Goal: Task Accomplishment & Management: Manage account settings

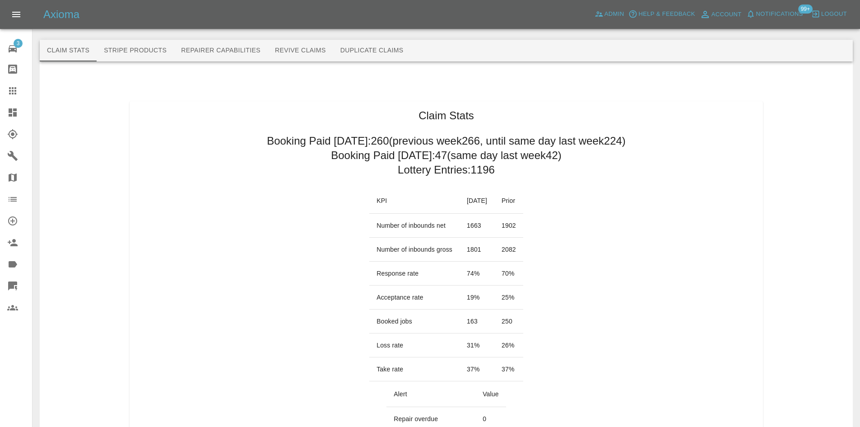
click at [0, 117] on link "Dashboard" at bounding box center [16, 113] width 32 height 22
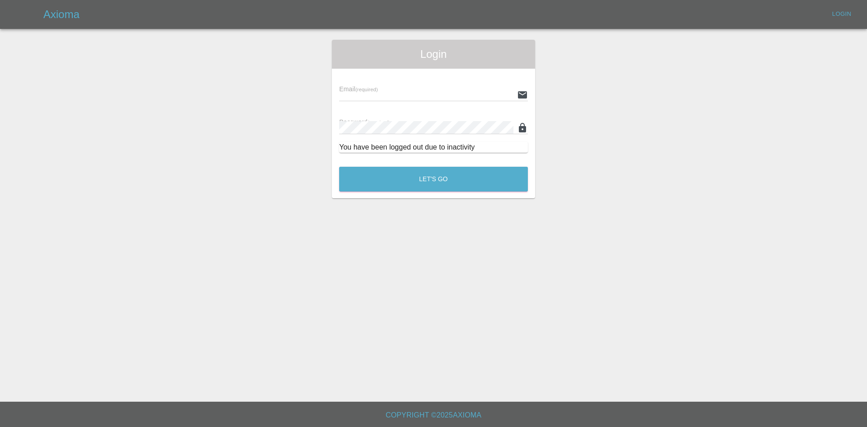
type input "[PERSON_NAME][EMAIL_ADDRESS][PERSON_NAME][DOMAIN_NAME]"
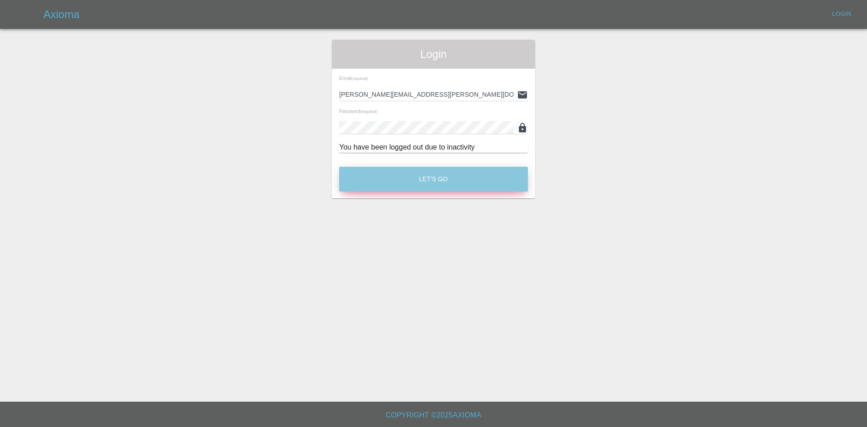
click at [418, 189] on button "Let's Go" at bounding box center [433, 179] width 189 height 25
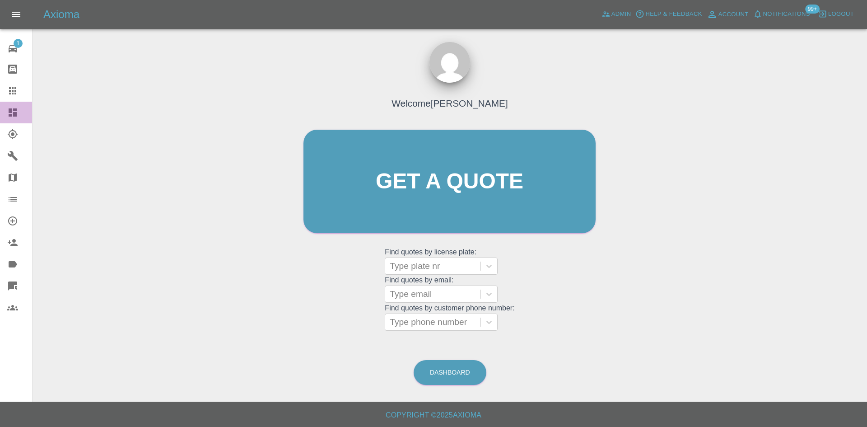
click at [10, 116] on icon at bounding box center [13, 112] width 8 height 8
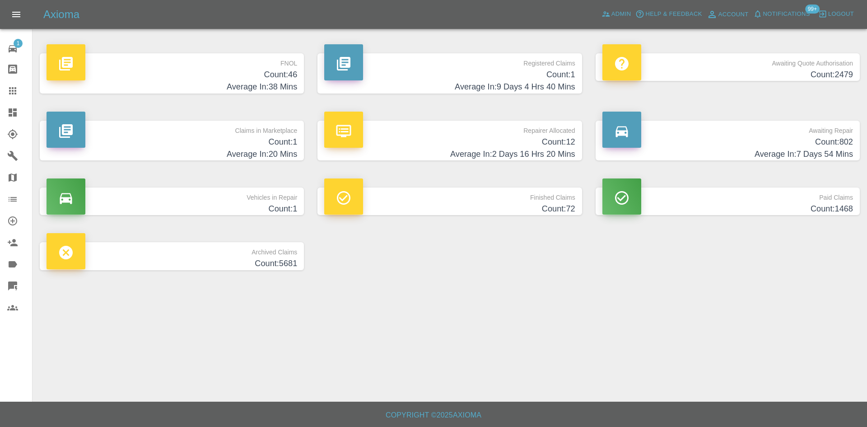
click at [233, 163] on div "Claims in Marketplace Count: 1 Average In: 20 Mins" at bounding box center [172, 140] width 278 height 67
click at [267, 139] on h4 "Count: 1" at bounding box center [172, 142] width 251 height 12
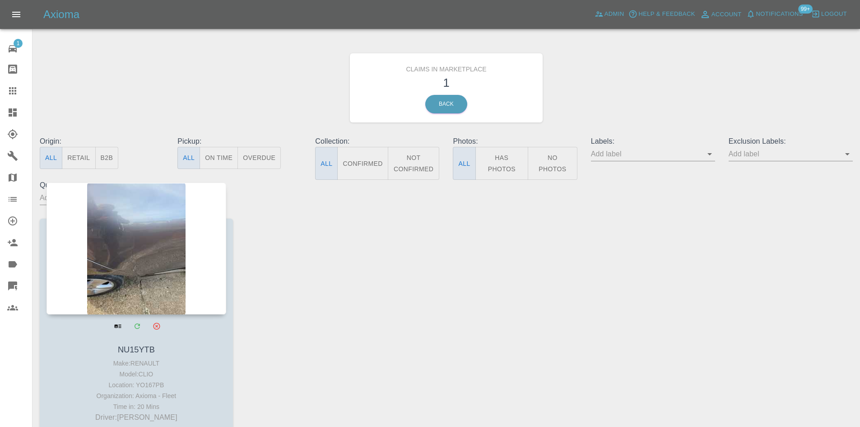
click at [98, 282] on div at bounding box center [137, 248] width 180 height 132
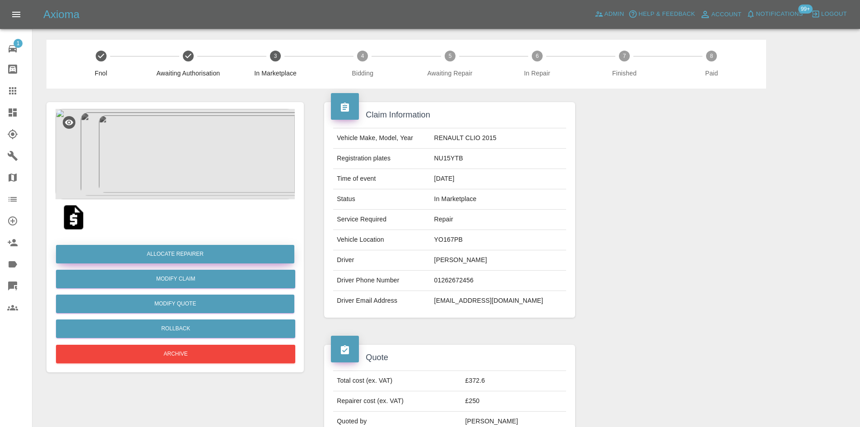
click at [246, 261] on button "Allocate Repairer" at bounding box center [175, 254] width 238 height 19
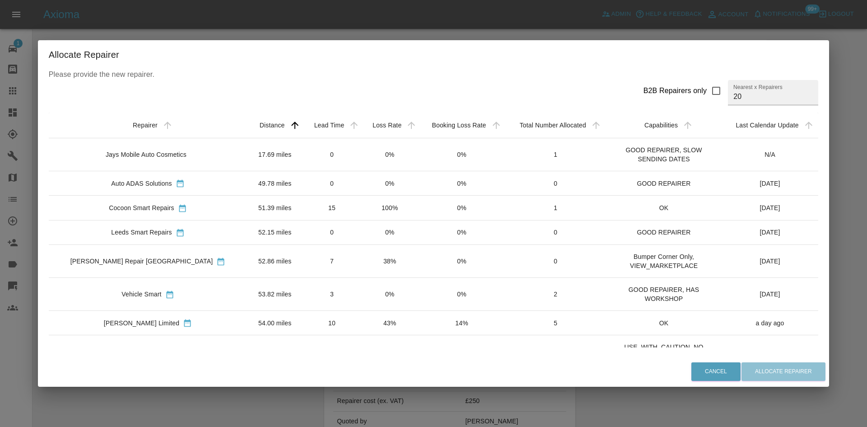
click at [177, 157] on div "Jays Mobile Auto Cosmetics" at bounding box center [146, 154] width 81 height 9
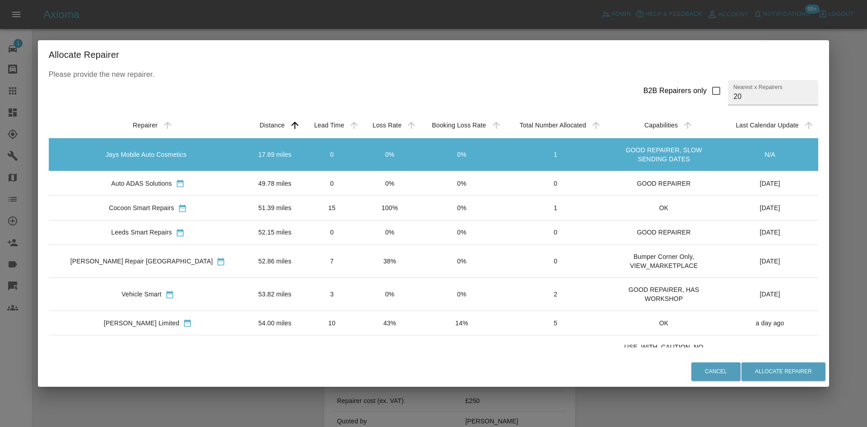
click at [173, 178] on td "Auto ADAS Solutions" at bounding box center [148, 183] width 198 height 24
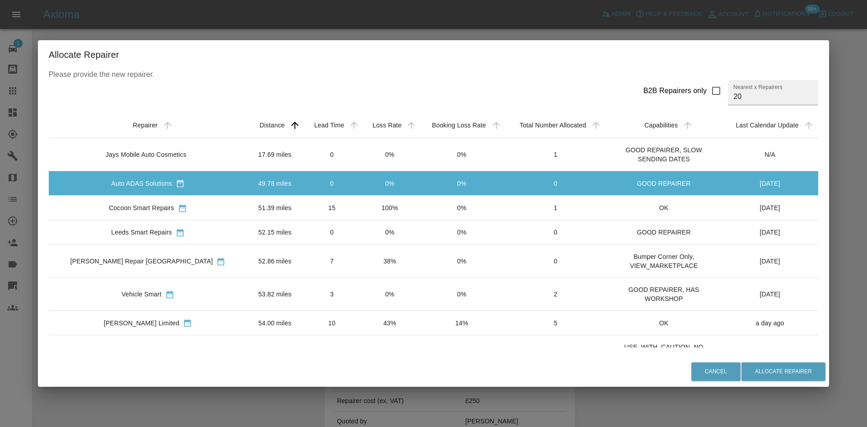
click at [247, 148] on td "17.69 miles" at bounding box center [275, 154] width 56 height 33
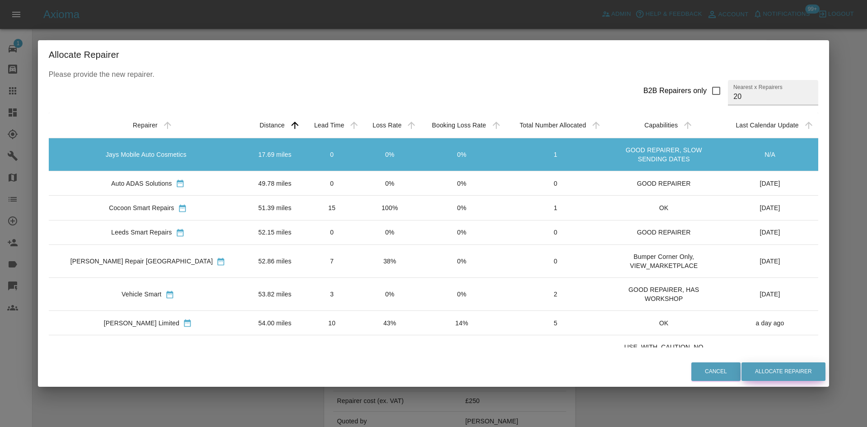
click at [753, 368] on button "Allocate Repairer" at bounding box center [783, 371] width 84 height 19
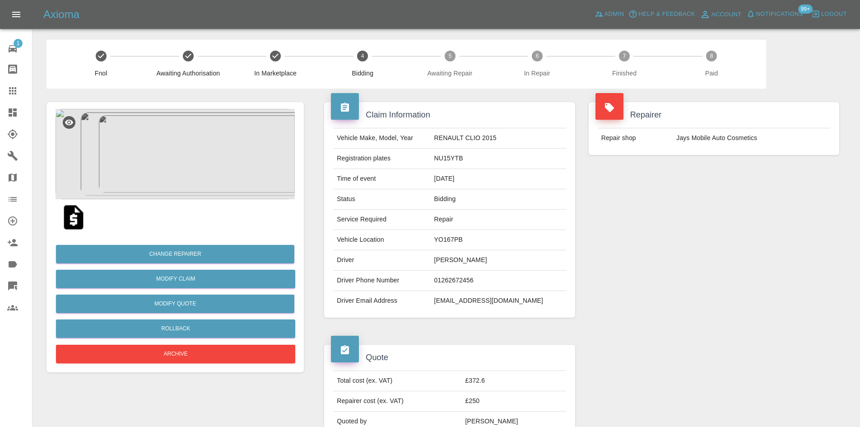
click at [391, 391] on td "Repairer cost (ex. VAT)" at bounding box center [397, 401] width 128 height 20
click at [8, 116] on icon at bounding box center [12, 112] width 11 height 11
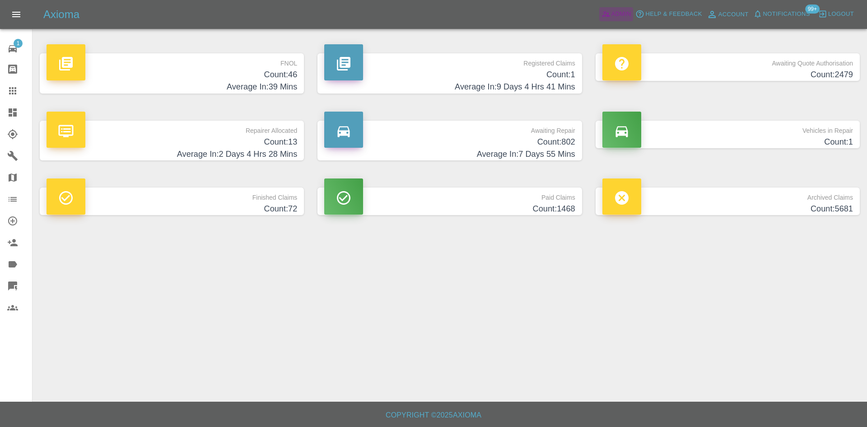
click at [621, 14] on span "Admin" at bounding box center [621, 14] width 20 height 10
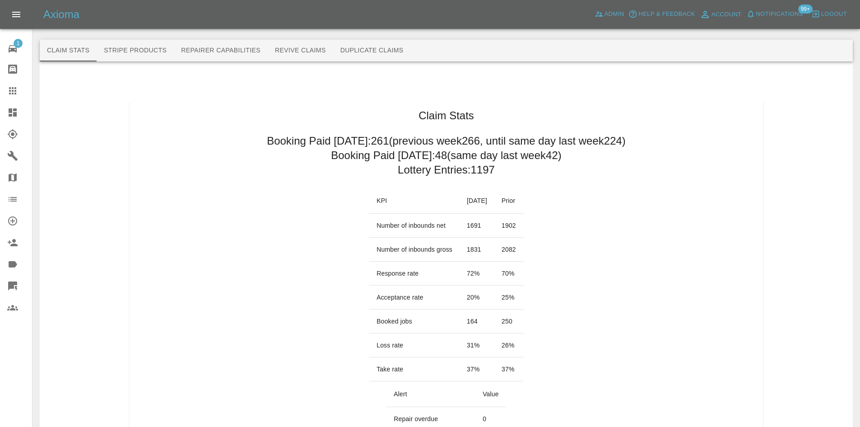
click at [14, 100] on link "Claims" at bounding box center [16, 91] width 32 height 22
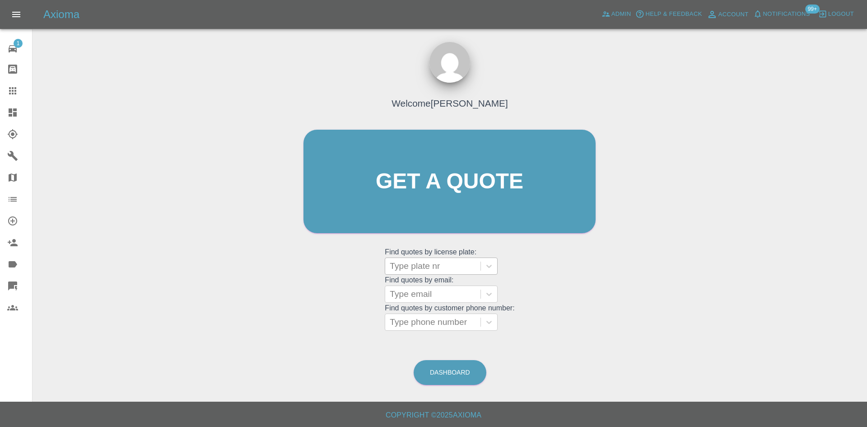
click at [413, 257] on div "Type plate nr" at bounding box center [441, 265] width 113 height 17
paste input "Authority / [PERSON_NAME] ref 31354 / R77RVT"
drag, startPoint x: 448, startPoint y: 267, endPoint x: 270, endPoint y: 262, distance: 178.0
click at [270, 262] on div "Welcome [PERSON_NAME] Get a quote Get a quote Find quotes by license plate: Use…" at bounding box center [450, 224] width 820 height 324
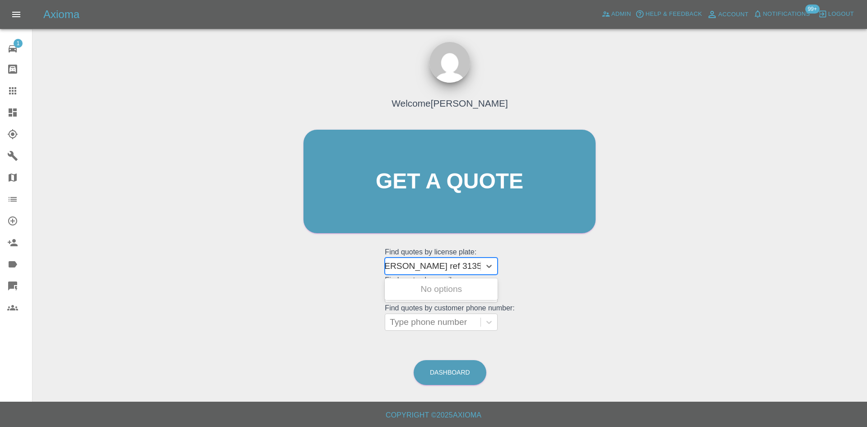
scroll to position [0, 0]
type input "R77RVT"
click at [407, 298] on div "R77RVT, Bidding" at bounding box center [441, 289] width 113 height 22
click at [420, 295] on div "R77RVT, Bidding" at bounding box center [441, 289] width 113 height 18
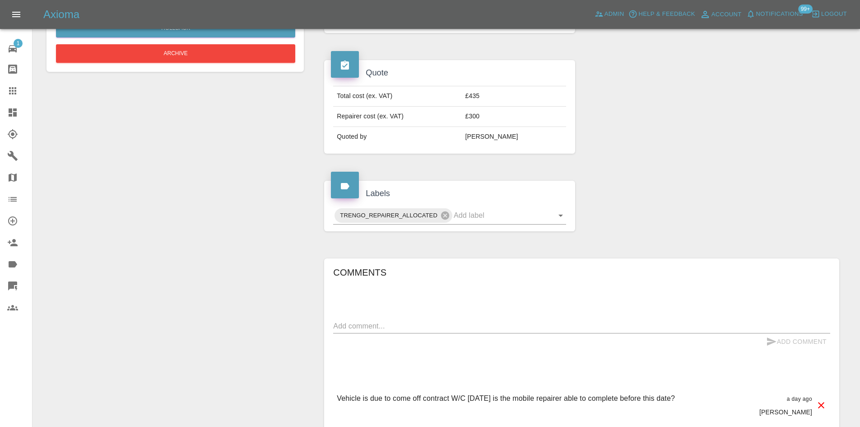
scroll to position [284, 0]
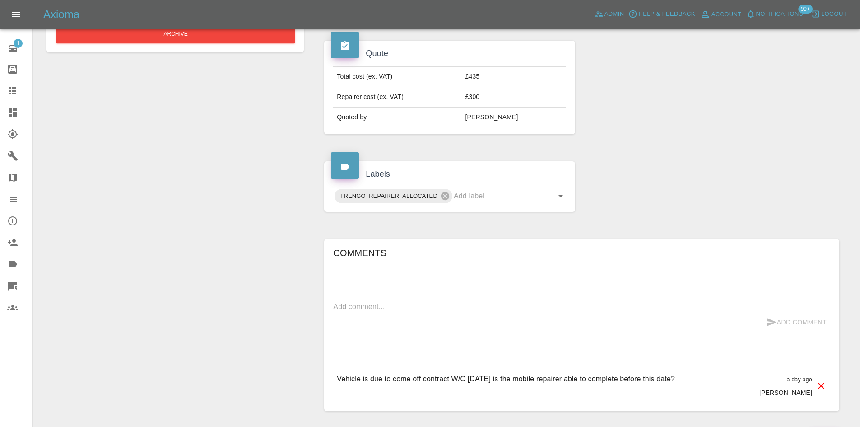
click at [19, 108] on div at bounding box center [19, 112] width 25 height 11
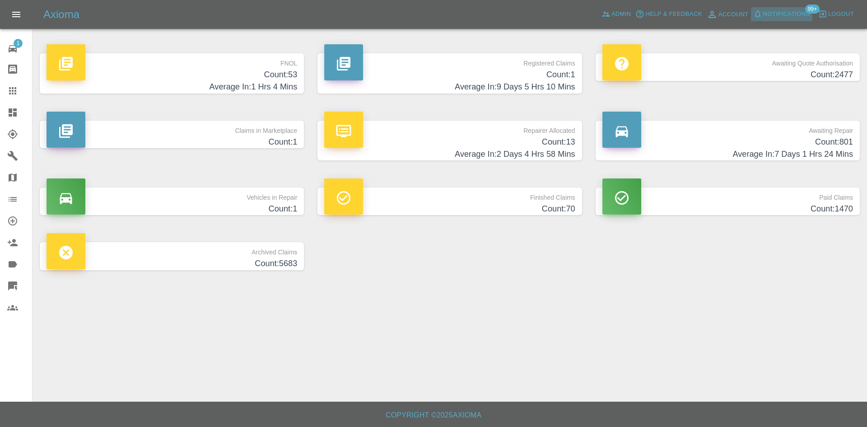
click at [790, 19] on button "Notifications" at bounding box center [781, 14] width 61 height 14
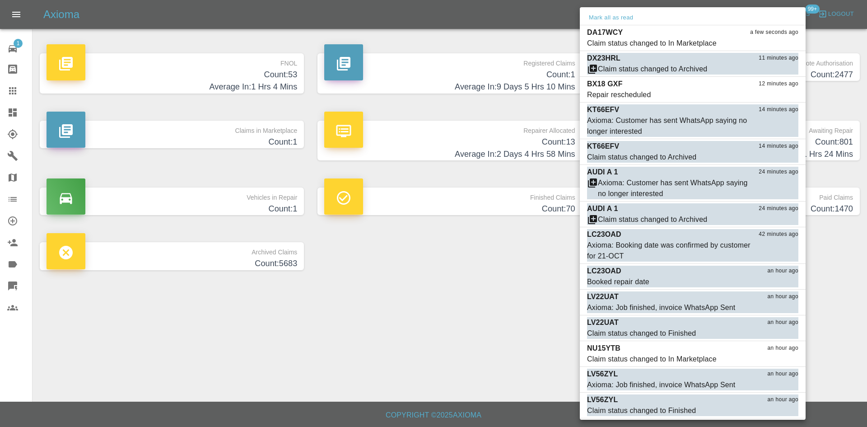
click at [514, 297] on div at bounding box center [433, 213] width 867 height 427
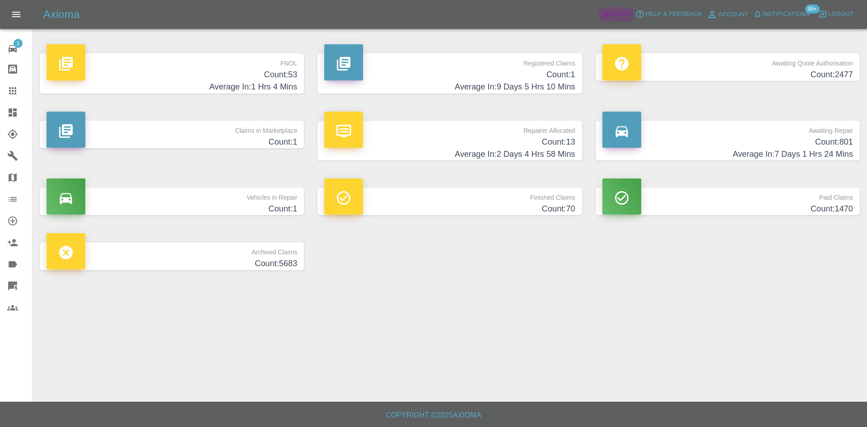
drag, startPoint x: 617, startPoint y: 17, endPoint x: 471, endPoint y: 425, distance: 433.3
click at [617, 17] on span "Admin" at bounding box center [621, 14] width 20 height 10
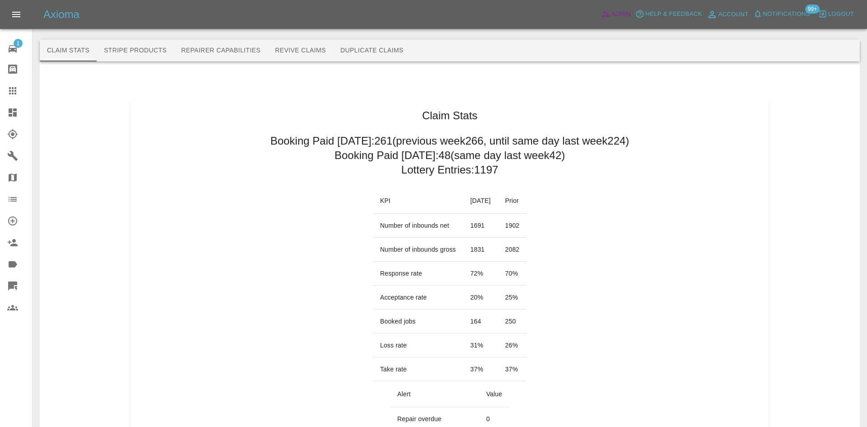
click at [613, 14] on span "Admin" at bounding box center [621, 14] width 20 height 10
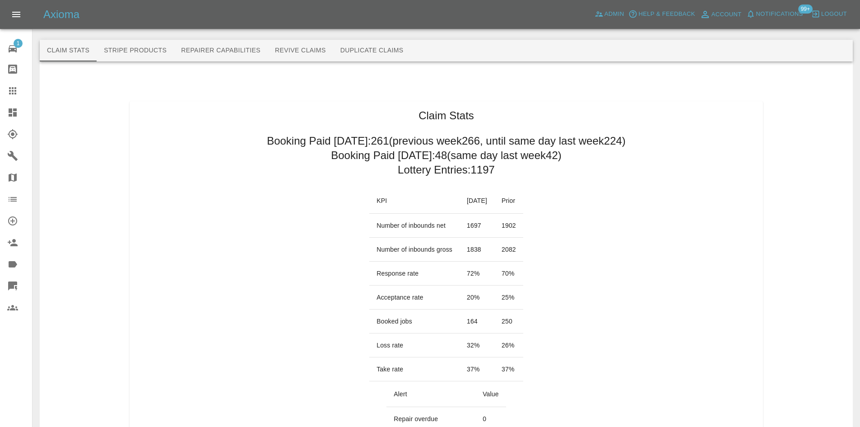
click at [1, 110] on link "Dashboard" at bounding box center [16, 113] width 32 height 22
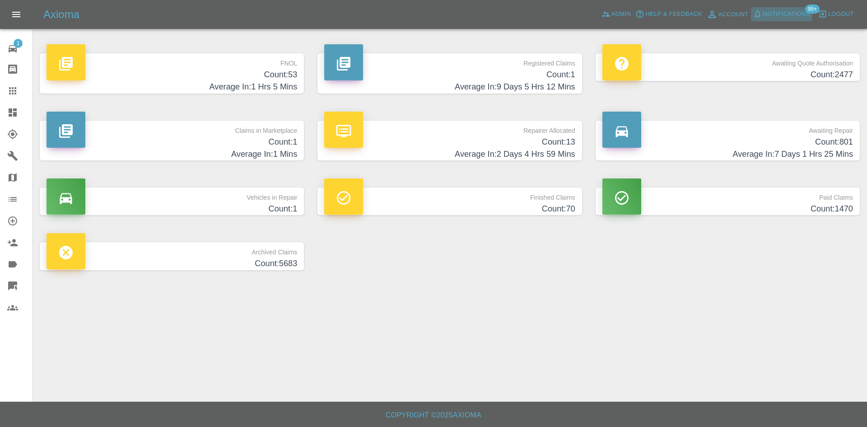
click at [775, 16] on span "Notifications" at bounding box center [786, 14] width 47 height 10
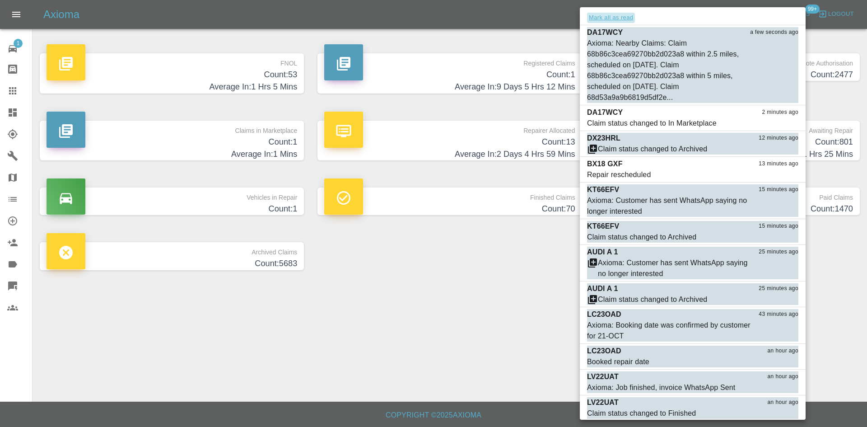
click at [625, 20] on button "Mark all as read" at bounding box center [611, 18] width 48 height 10
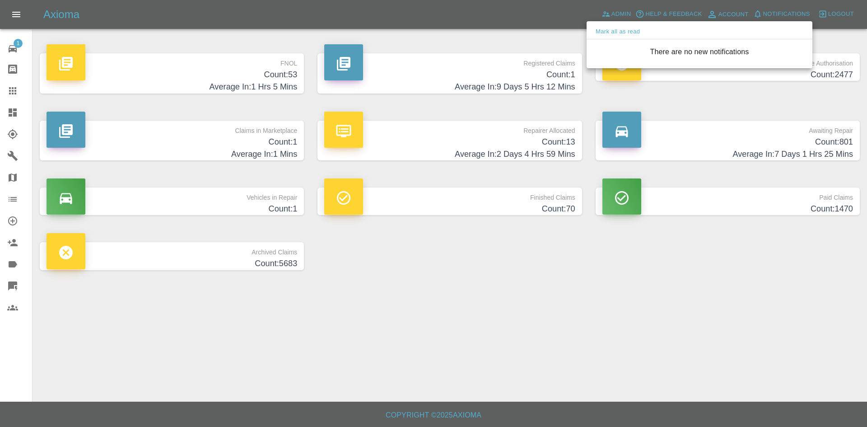
click at [326, 35] on div at bounding box center [433, 213] width 867 height 427
